Goal: Transaction & Acquisition: Purchase product/service

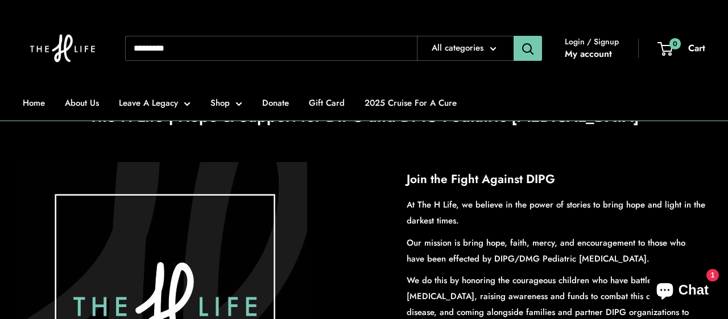
scroll to position [49, 0]
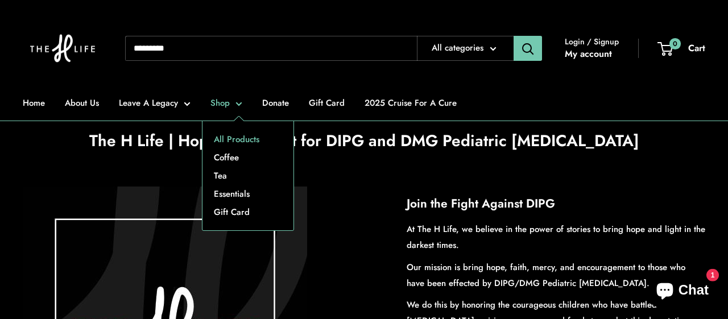
click at [243, 139] on link "All Products" at bounding box center [248, 139] width 91 height 18
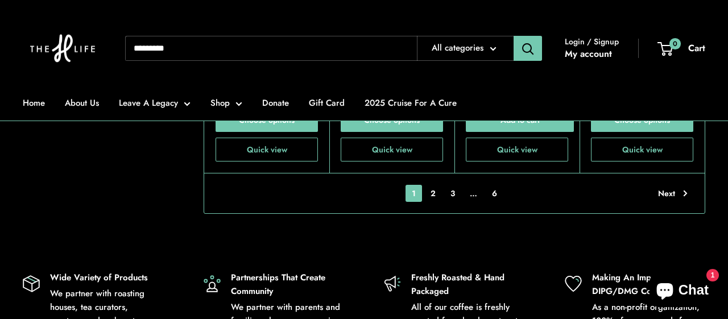
scroll to position [2602, 0]
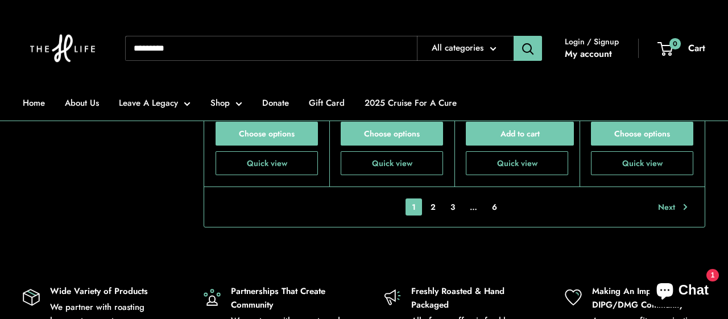
click at [665, 199] on link "Next" at bounding box center [673, 207] width 30 height 17
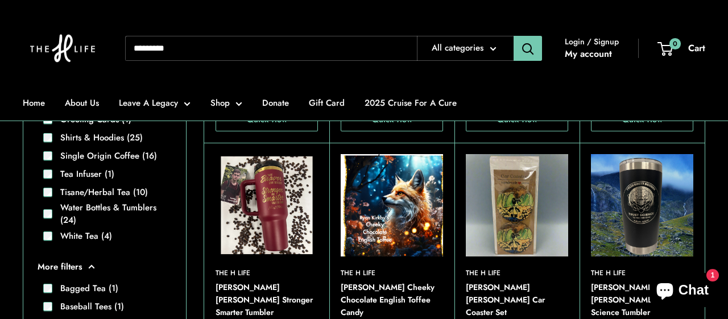
scroll to position [523, 0]
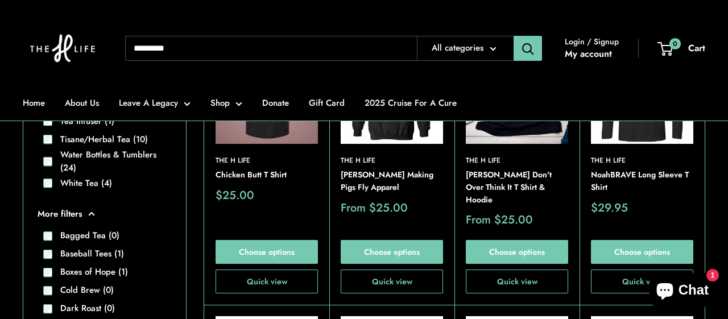
scroll to position [636, 0]
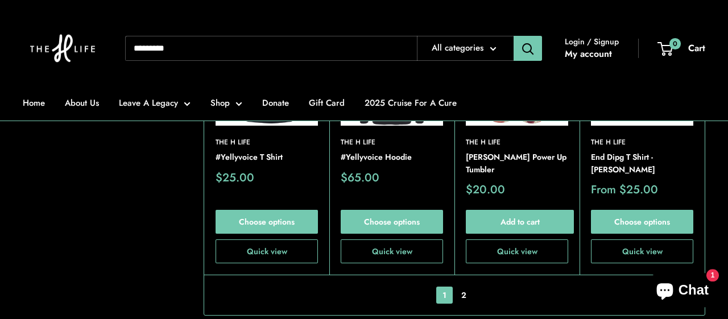
scroll to position [2534, 0]
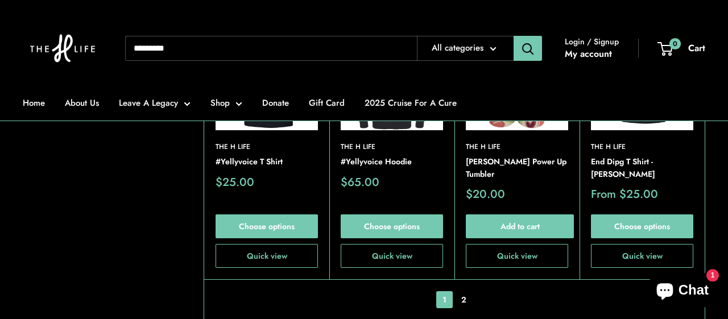
click at [669, 291] on link "Next" at bounding box center [673, 299] width 30 height 17
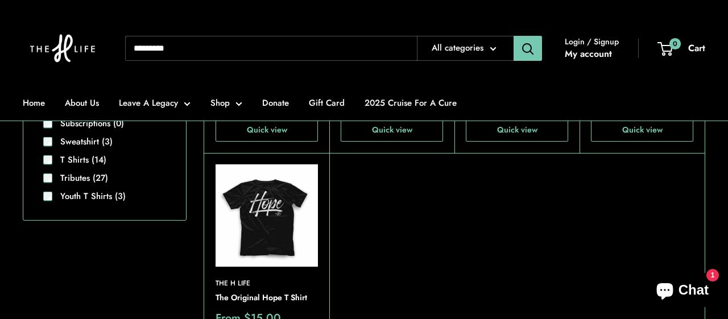
scroll to position [1029, 0]
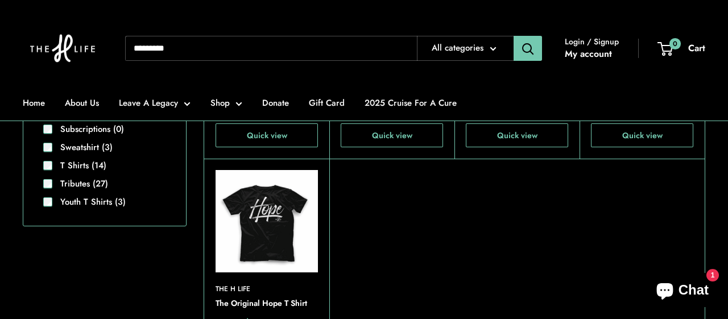
click at [0, 0] on img at bounding box center [0, 0] width 0 height 0
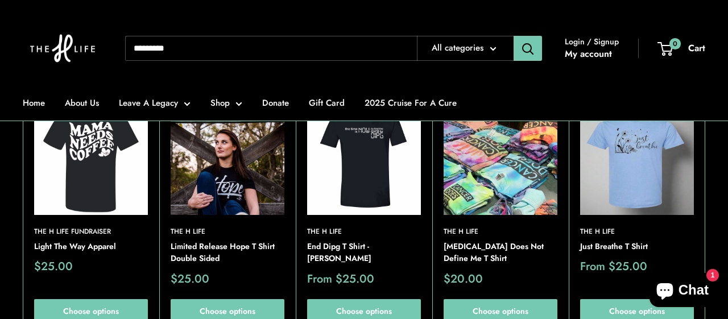
scroll to position [834, 0]
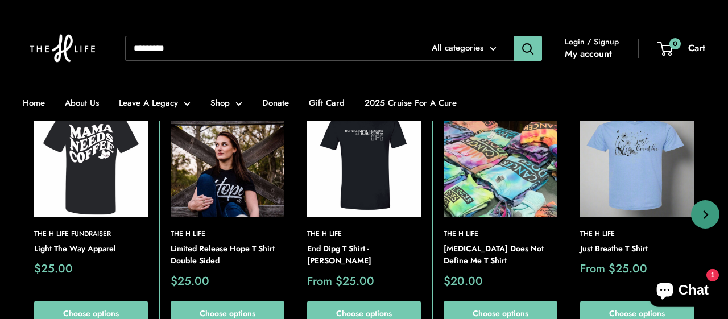
click at [0, 0] on img at bounding box center [0, 0] width 0 height 0
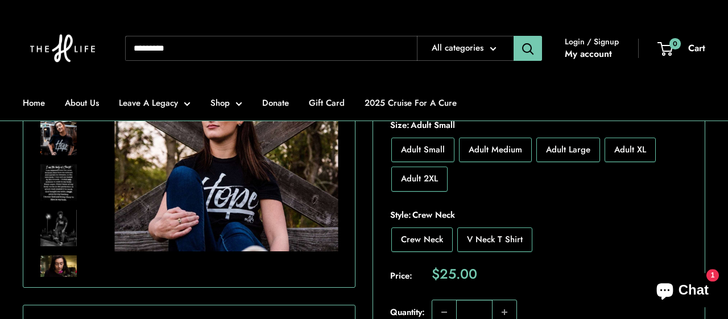
scroll to position [340, 0]
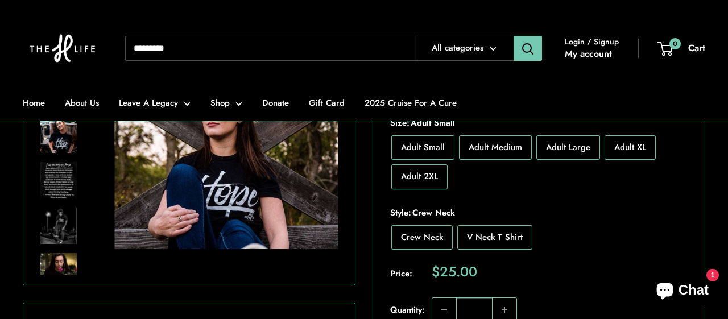
click at [57, 171] on img at bounding box center [58, 180] width 36 height 36
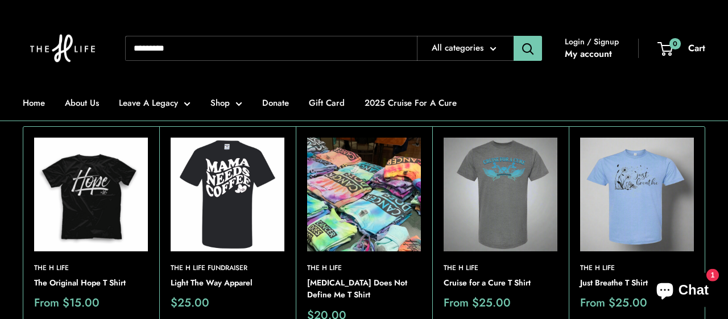
scroll to position [858, 0]
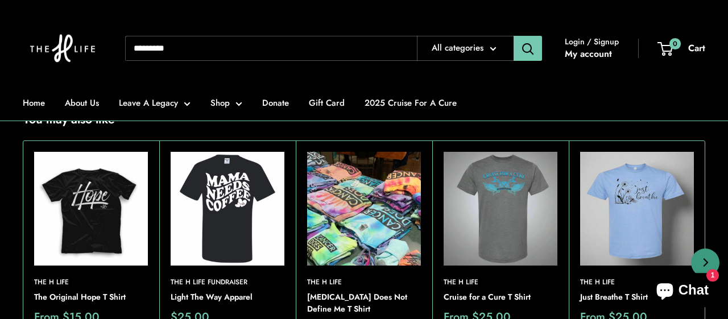
click at [632, 205] on img at bounding box center [637, 209] width 114 height 114
